Goal: Contribute content: Contribute content

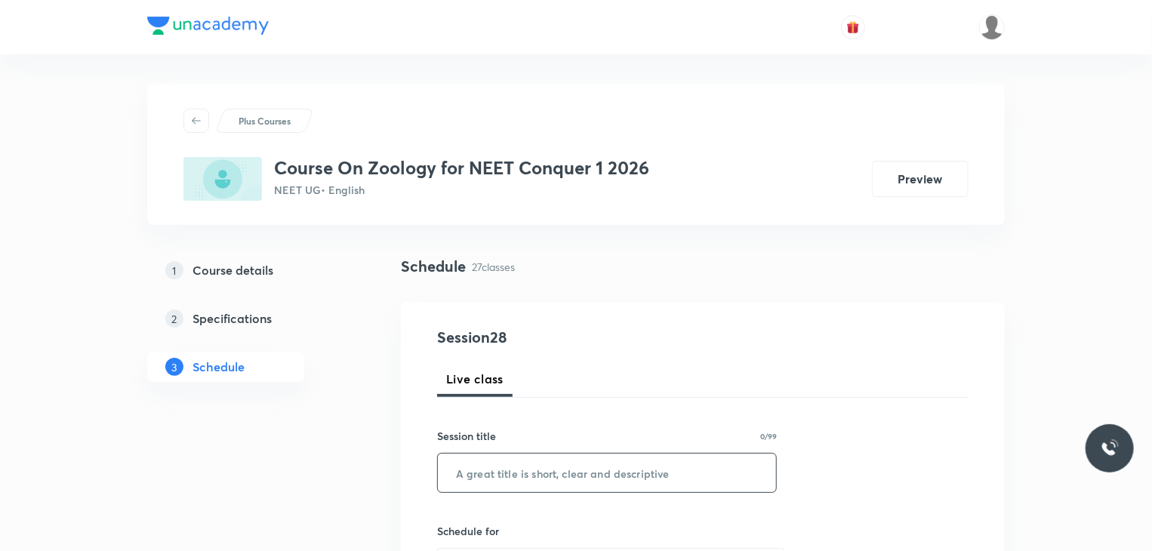
click at [456, 478] on input "text" at bounding box center [607, 473] width 338 height 39
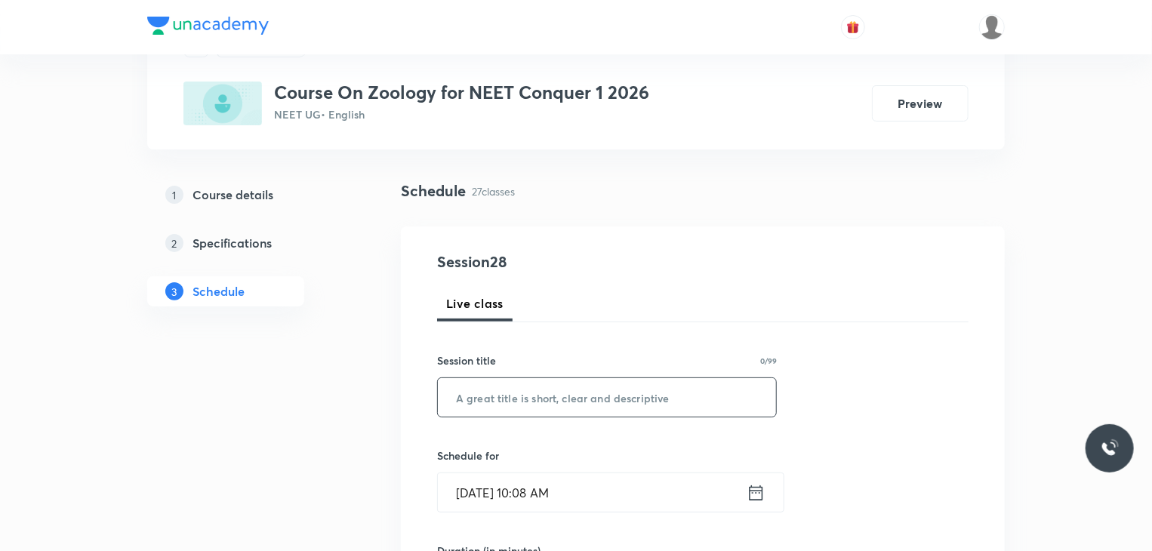
scroll to position [75, 0]
click at [483, 406] on input "Locomotion" at bounding box center [607, 398] width 338 height 39
click at [553, 397] on input "Locomotion" at bounding box center [607, 398] width 338 height 39
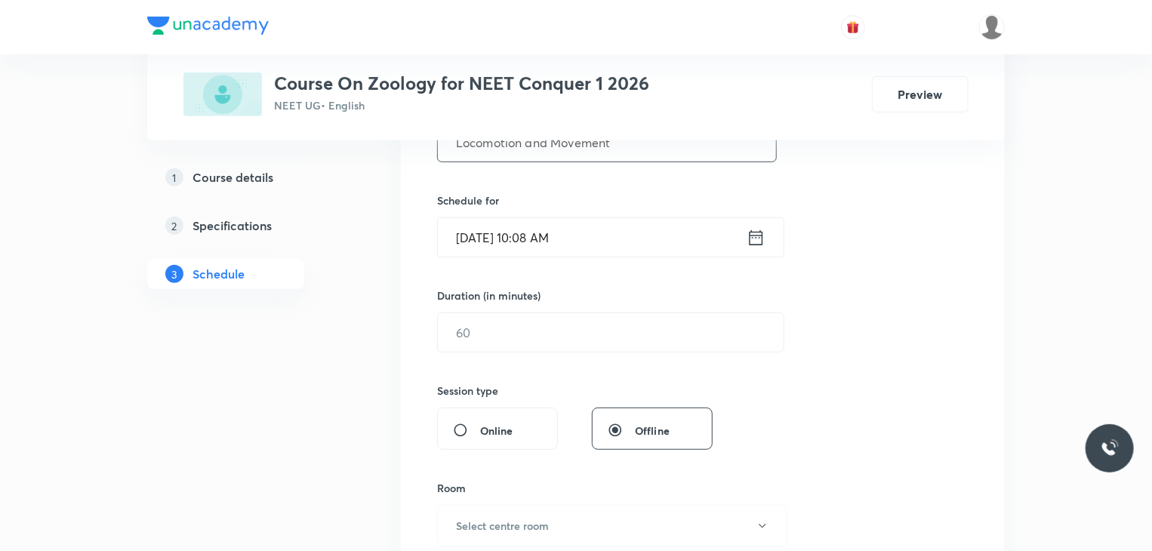
scroll to position [332, 0]
type input "Locomotion and Movement"
click at [758, 235] on icon at bounding box center [756, 237] width 19 height 21
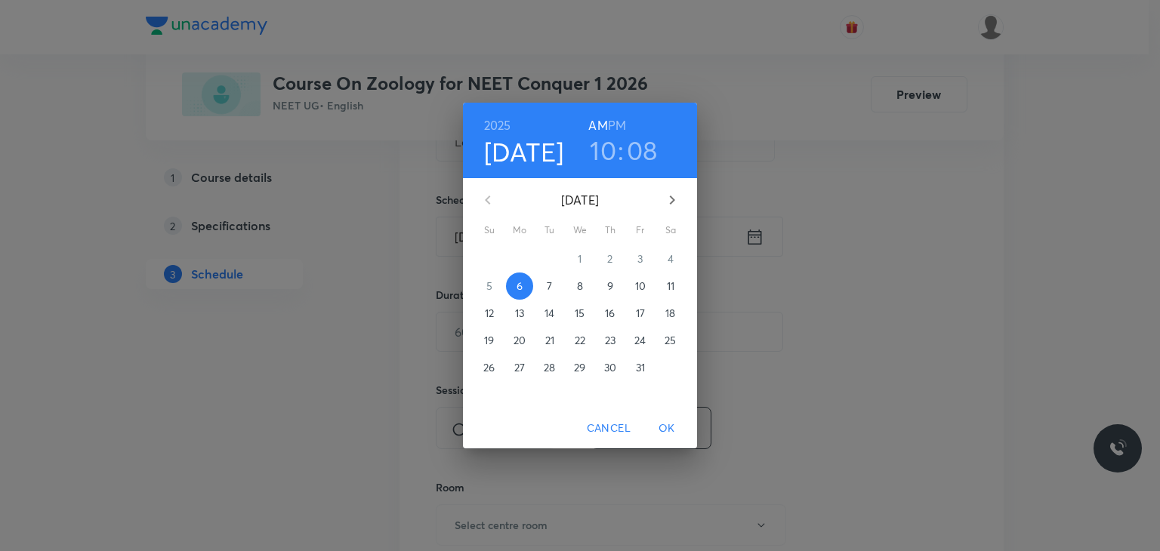
click at [593, 140] on h3 "10" at bounding box center [603, 150] width 26 height 32
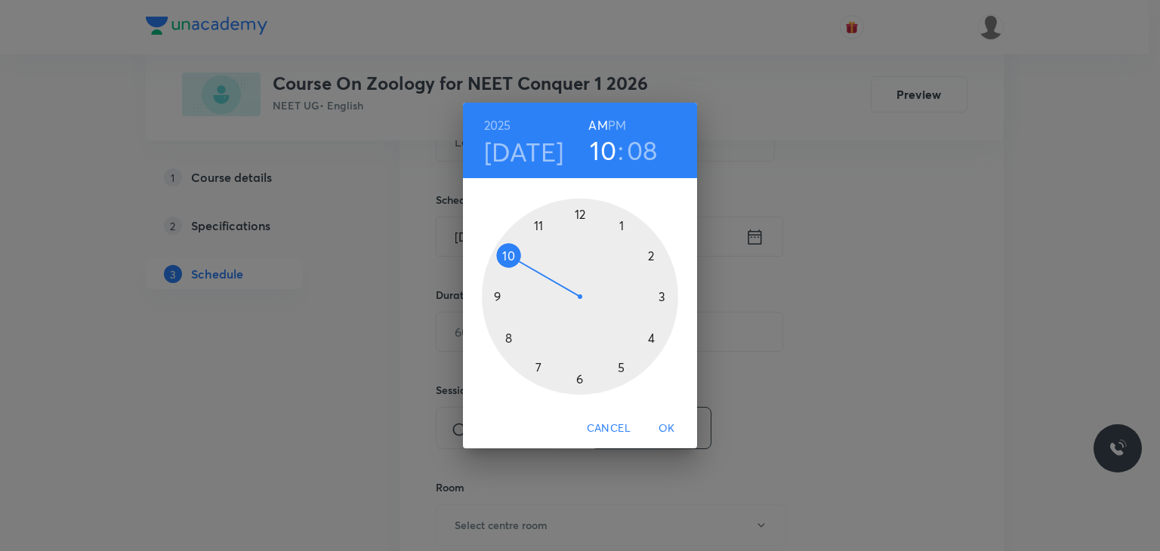
click at [637, 147] on h3 "08" at bounding box center [642, 150] width 31 height 32
click at [535, 366] on div at bounding box center [580, 297] width 196 height 196
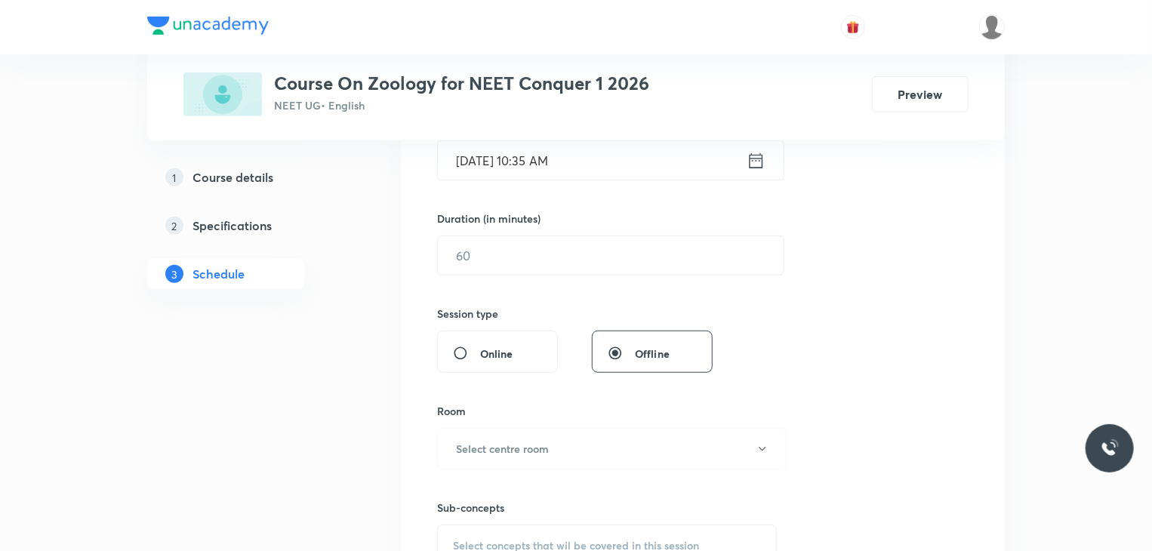
scroll to position [409, 0]
click at [488, 253] on input "text" at bounding box center [611, 254] width 346 height 39
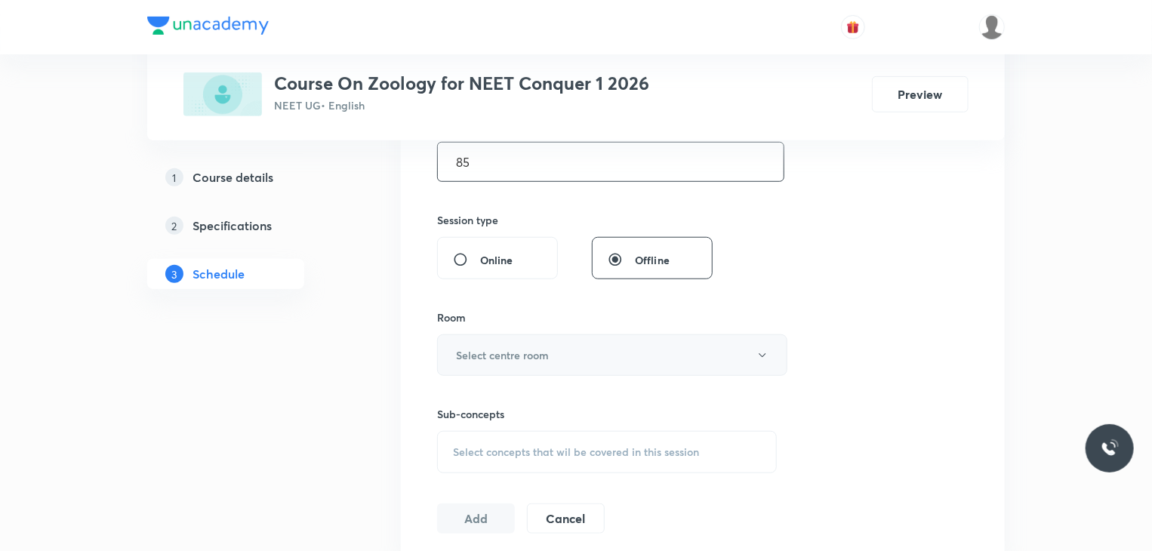
scroll to position [503, 0]
type input "85"
click at [511, 361] on button "Select centre room" at bounding box center [612, 354] width 350 height 42
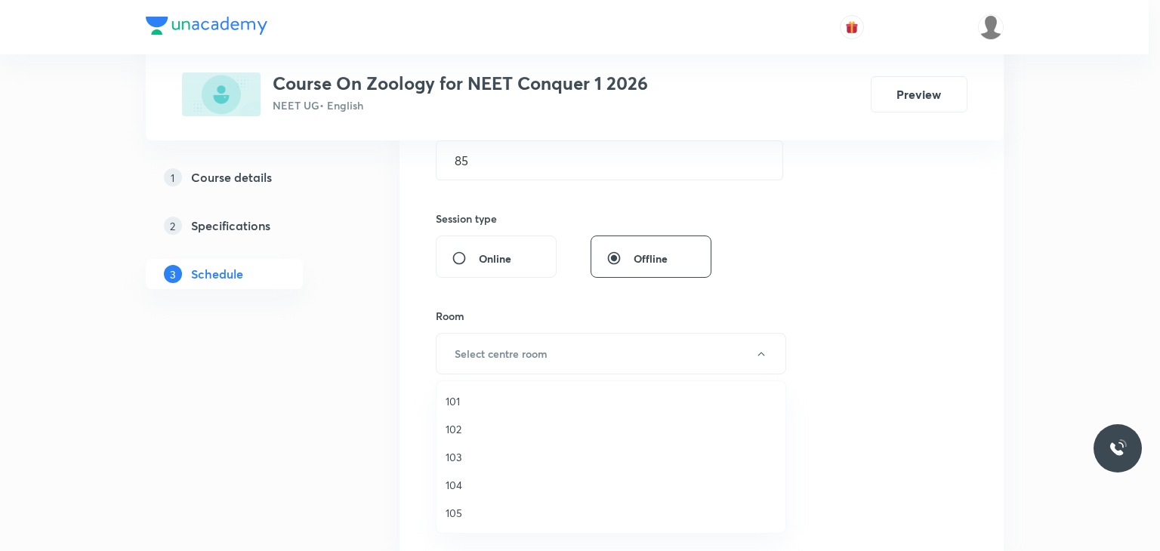
click at [474, 404] on span "101" at bounding box center [611, 401] width 331 height 16
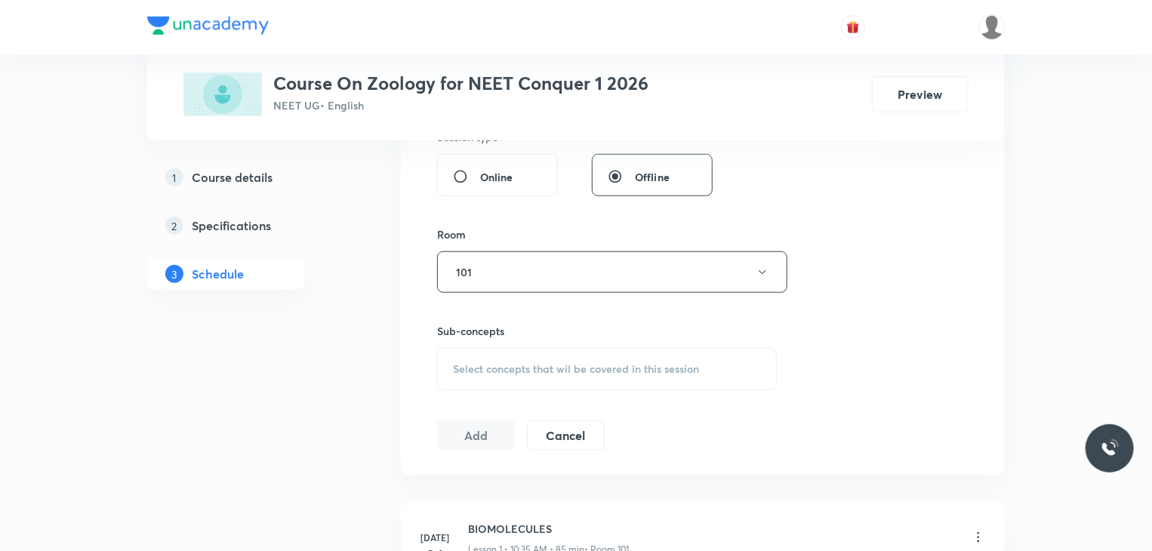
scroll to position [589, 0]
click at [510, 360] on span "Select concepts that wil be covered in this session" at bounding box center [576, 365] width 246 height 12
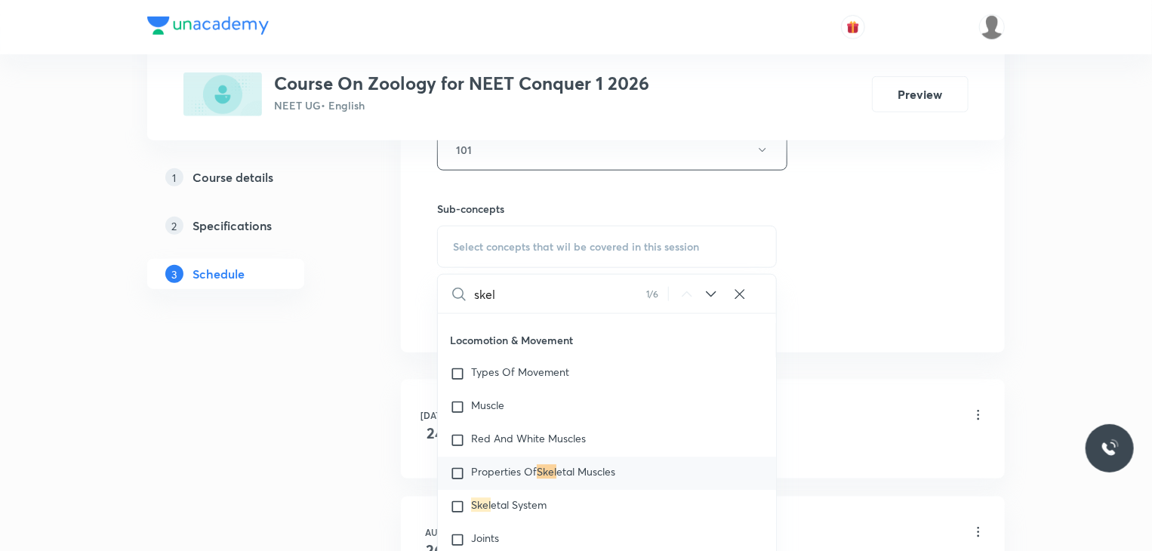
scroll to position [2286, 0]
type input "skel"
click at [449, 393] on div "Muscle" at bounding box center [607, 406] width 338 height 33
checkbox input "true"
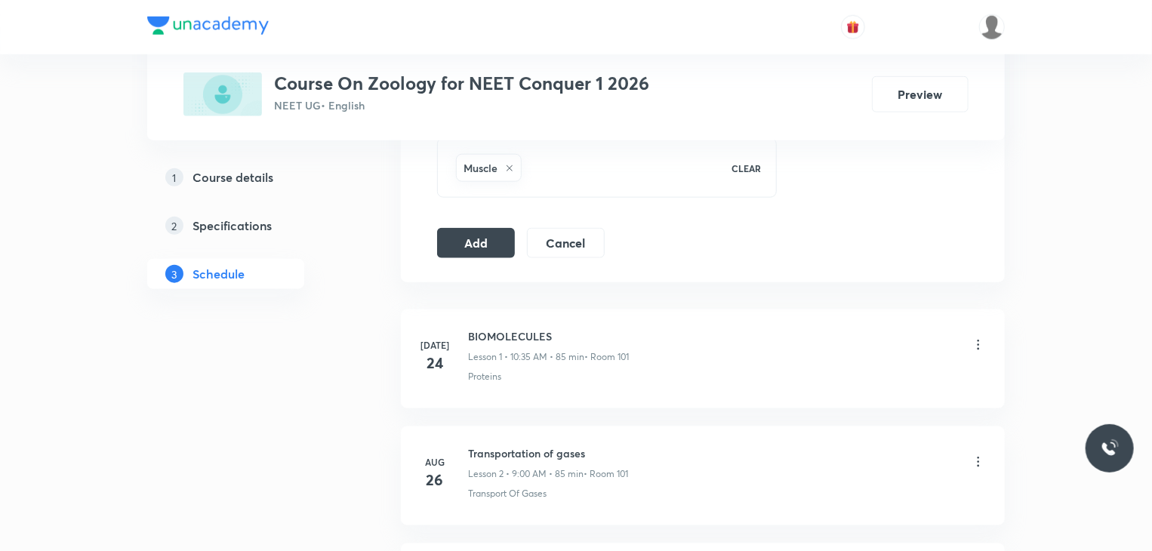
scroll to position [796, 0]
click at [465, 242] on button "Add" at bounding box center [476, 240] width 78 height 30
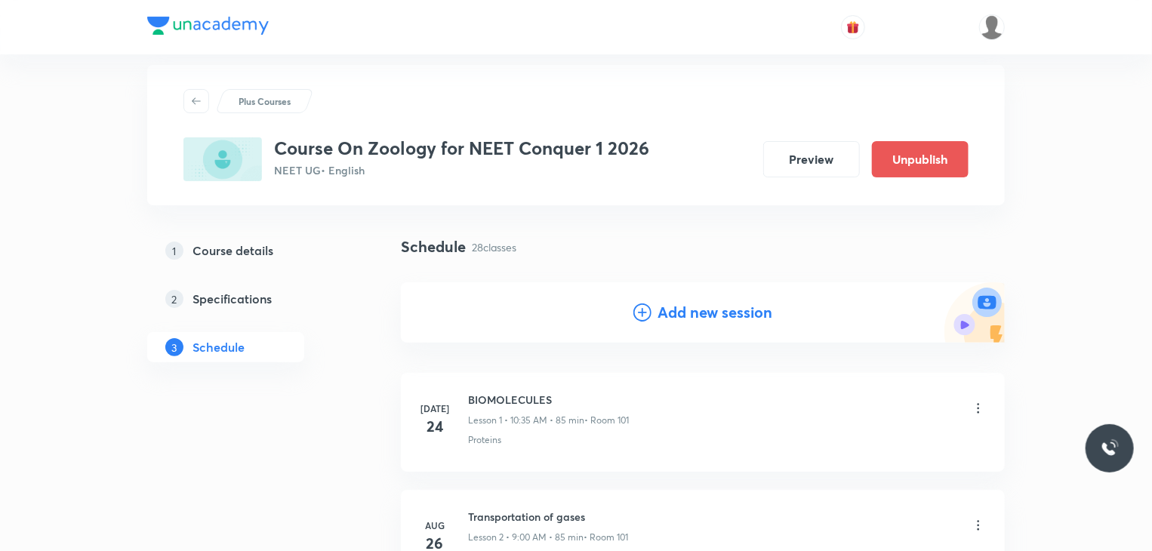
scroll to position [0, 0]
